Goal: Task Accomplishment & Management: Manage account settings

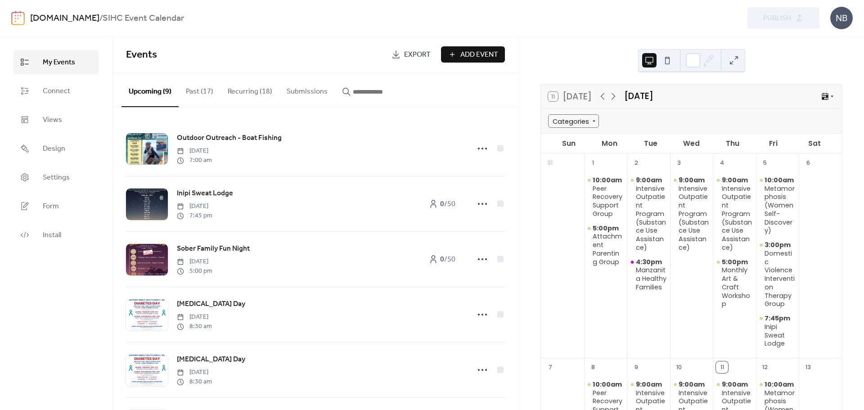
click at [242, 90] on button "Recurring (18)" at bounding box center [249, 89] width 59 height 33
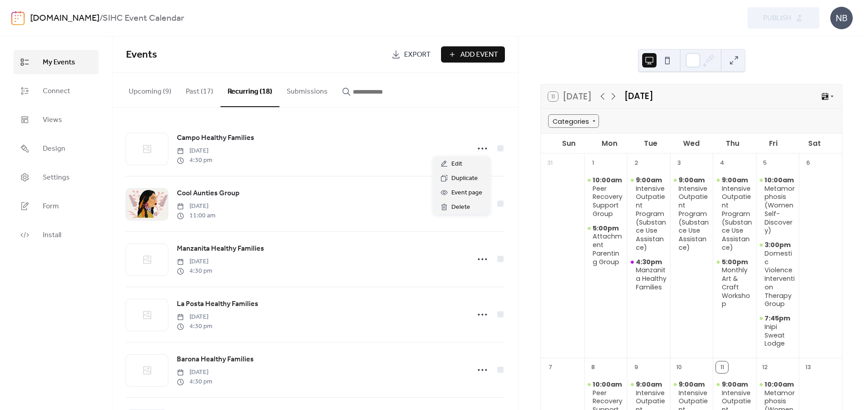
click at [466, 167] on div "Edit" at bounding box center [461, 164] width 56 height 14
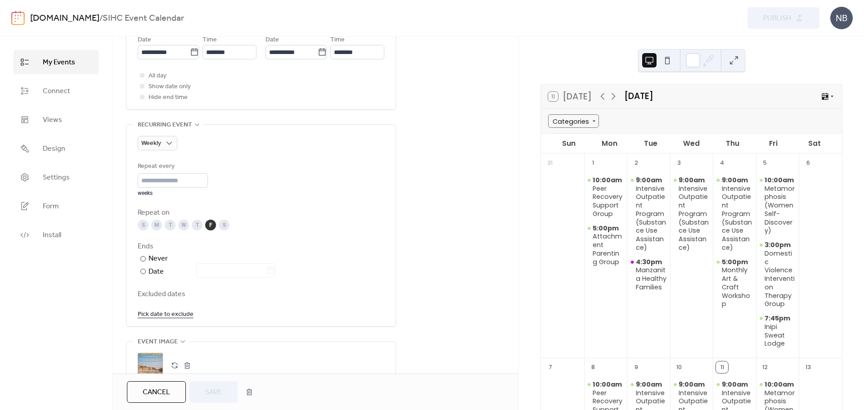
scroll to position [360, 0]
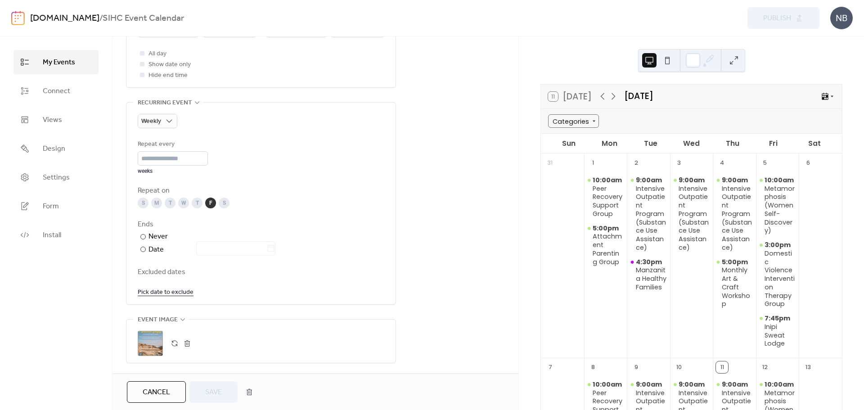
click at [163, 271] on span "Excluded dates" at bounding box center [261, 272] width 247 height 11
click at [171, 290] on link "Pick date to exclude" at bounding box center [166, 291] width 56 height 11
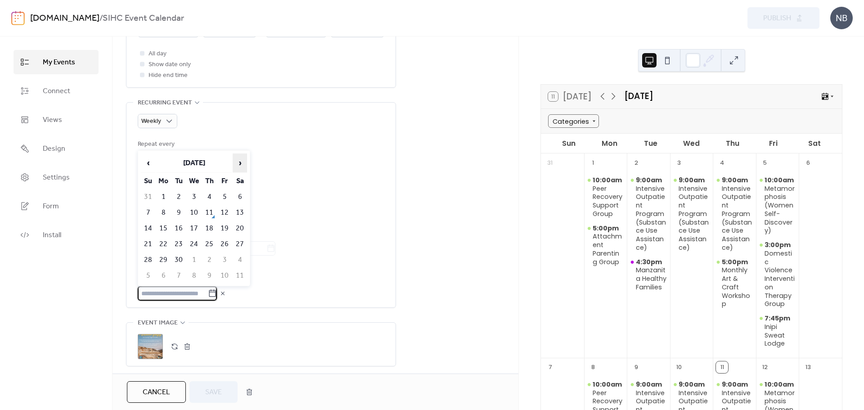
click at [242, 161] on span "›" at bounding box center [239, 163] width 13 height 18
click at [222, 195] on td "3" at bounding box center [224, 196] width 14 height 15
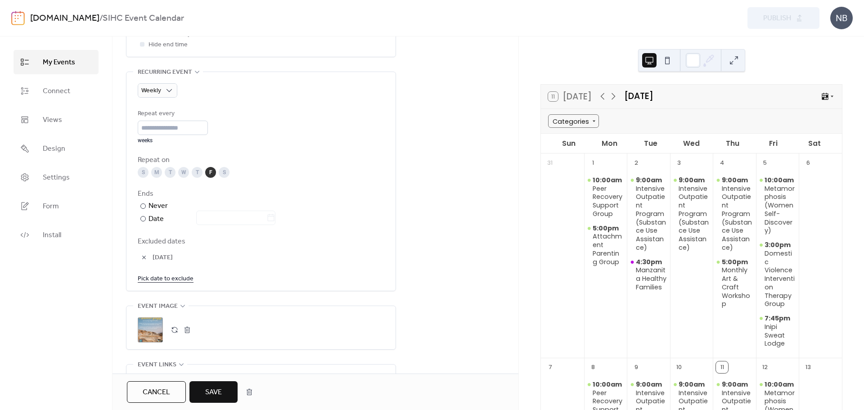
scroll to position [405, 0]
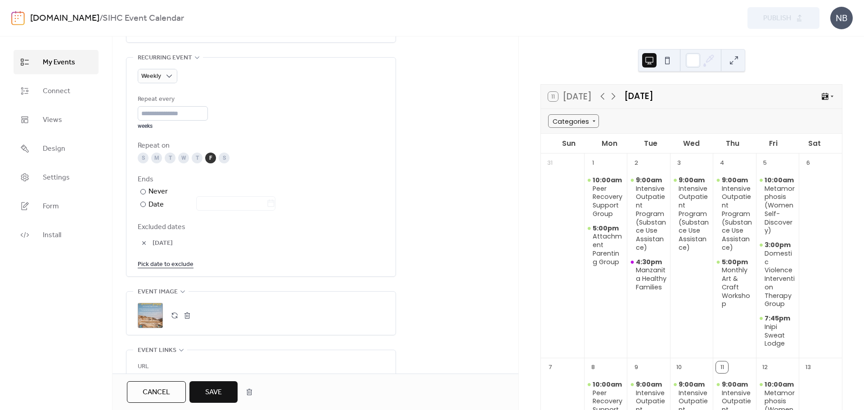
click at [220, 392] on span "Save" at bounding box center [213, 392] width 17 height 11
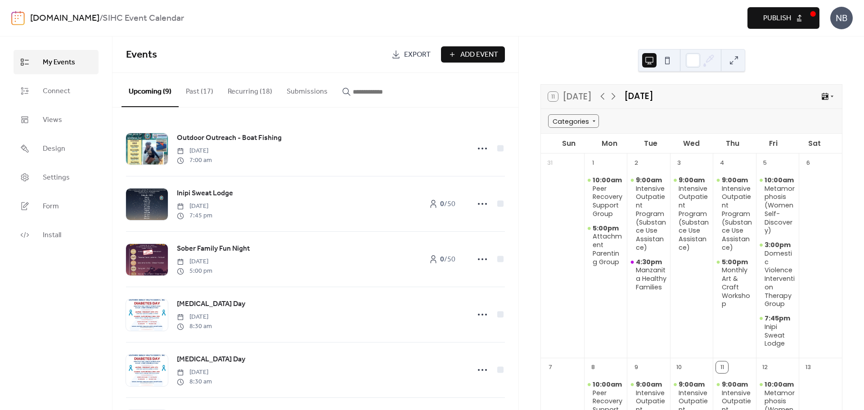
click at [766, 31] on div "[DOMAIN_NAME] / SIHC Event Calendar Preview Publish NB" at bounding box center [431, 18] width 841 height 36
click at [768, 22] on span "Publish" at bounding box center [777, 18] width 28 height 11
